Goal: Navigation & Orientation: Find specific page/section

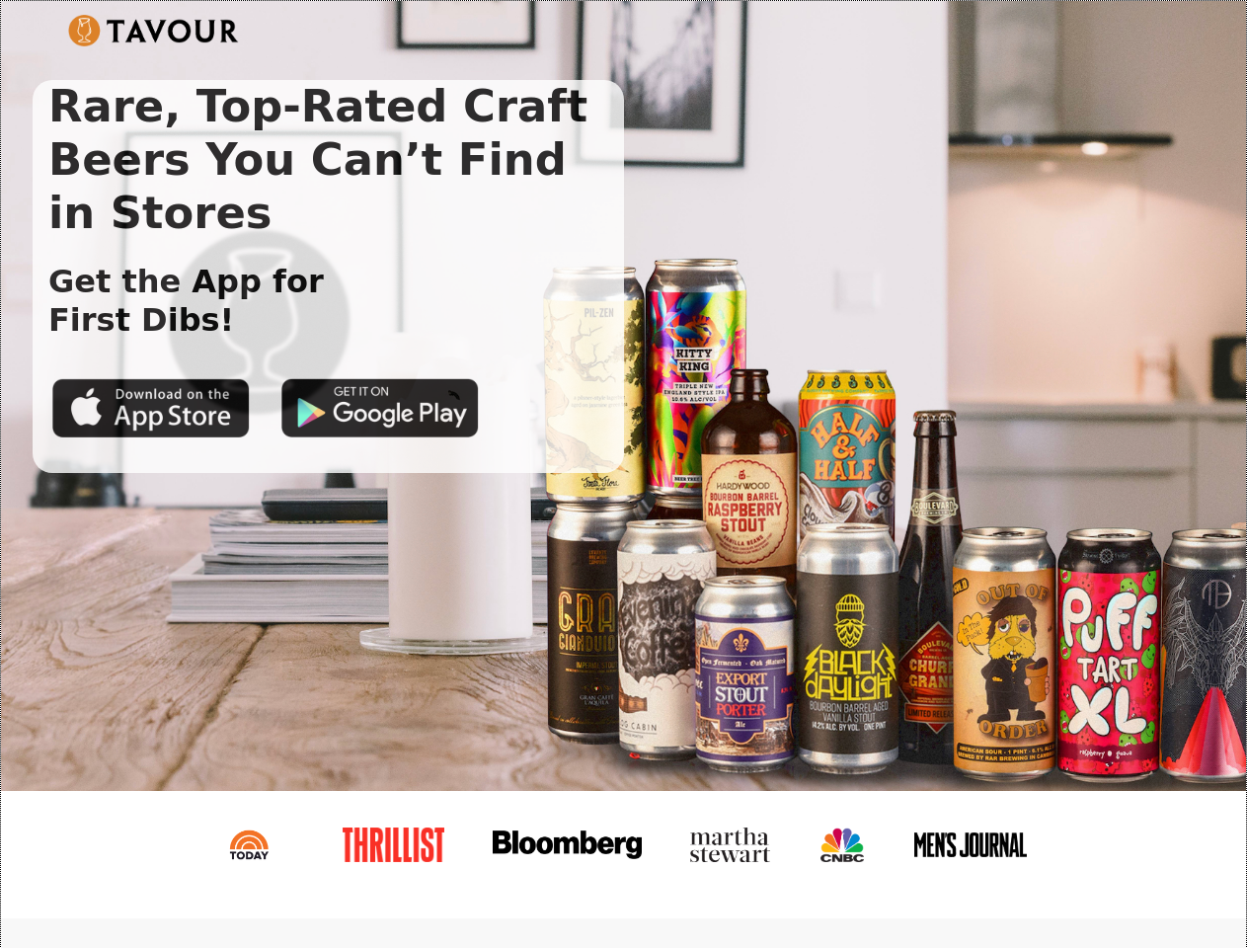
click at [153, 31] on img at bounding box center [153, 31] width 171 height 32
